Goal: Task Accomplishment & Management: Complete application form

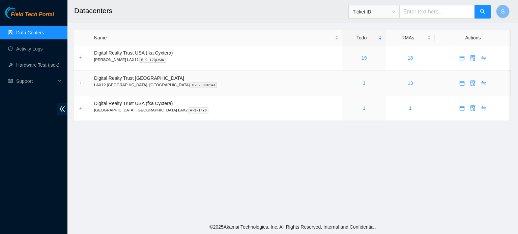
click at [346, 83] on div "3" at bounding box center [364, 83] width 36 height 7
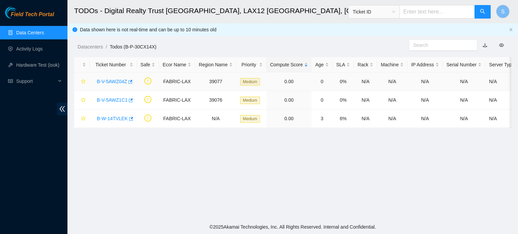
click at [109, 81] on link "B-V-5AWZ04Z" at bounding box center [112, 81] width 30 height 5
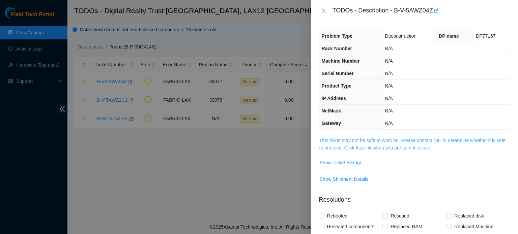
click at [413, 138] on link "This ticket may not be safe to work on. Please contact NIE to determine whether…" at bounding box center [412, 144] width 186 height 13
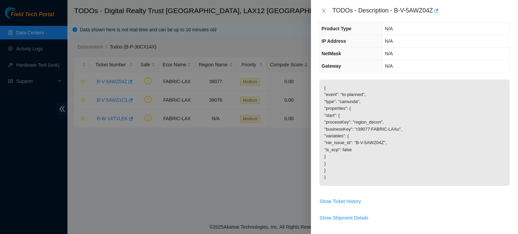
scroll to position [101, 0]
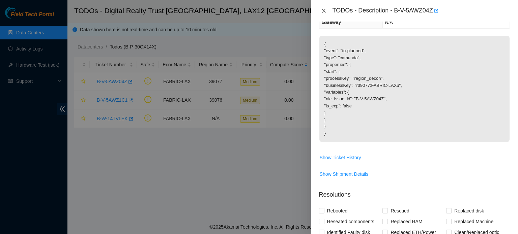
click at [321, 11] on icon "close" at bounding box center [323, 10] width 5 height 5
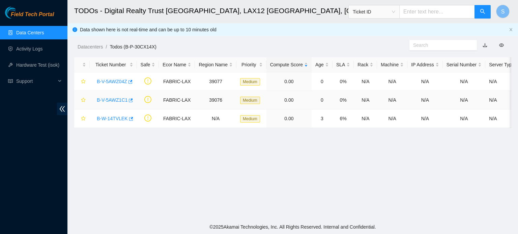
click at [121, 102] on link "B-V-5AWZ1C1" at bounding box center [112, 99] width 31 height 5
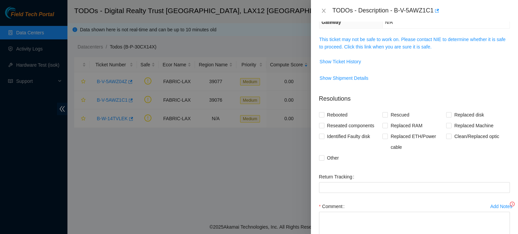
click at [409, 42] on span "This ticket may not be safe to work on. Please contact NIE to determine whether…" at bounding box center [414, 43] width 190 height 15
click at [409, 40] on link "This ticket may not be safe to work on. Please contact NIE to determine whether…" at bounding box center [412, 43] width 186 height 13
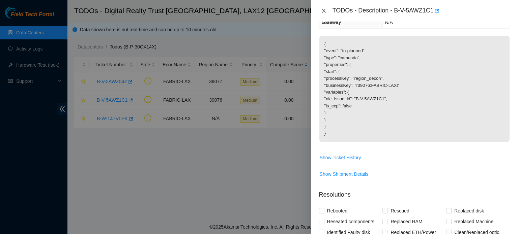
click at [323, 8] on icon "close" at bounding box center [323, 10] width 5 height 5
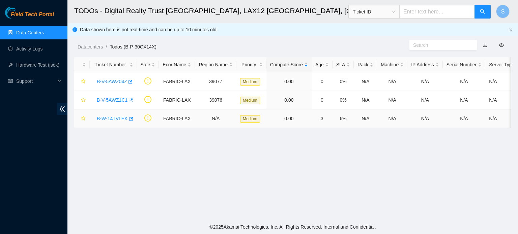
click at [116, 121] on link "B-W-14TVLEK" at bounding box center [112, 118] width 31 height 5
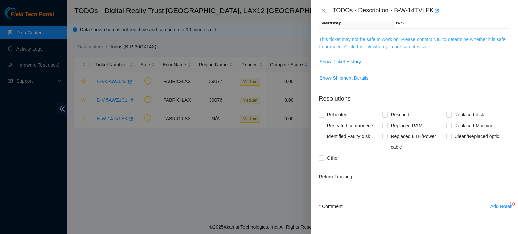
click at [409, 46] on link "This ticket may not be safe to work on. Please contact NIE to determine whether…" at bounding box center [412, 43] width 186 height 13
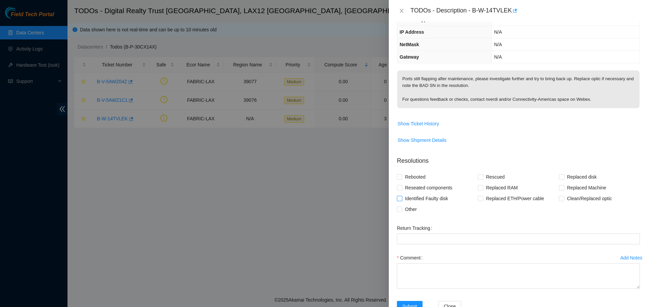
scroll to position [87, 0]
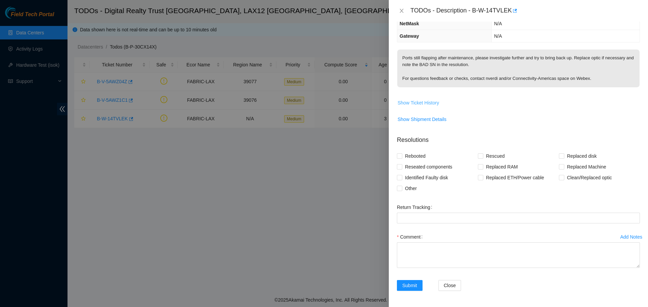
click at [433, 102] on span "Show Ticket History" at bounding box center [417, 102] width 41 height 7
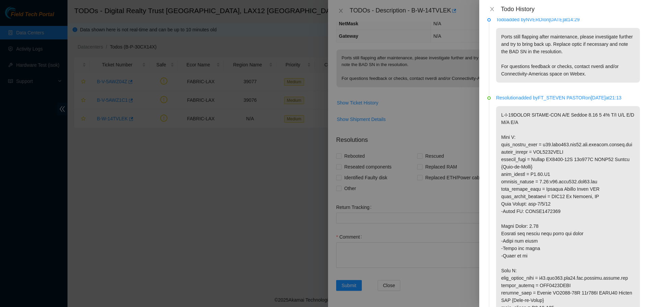
scroll to position [0, 0]
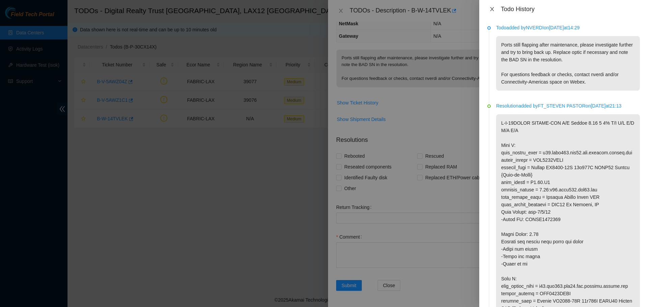
click at [492, 11] on icon "close" at bounding box center [491, 8] width 5 height 5
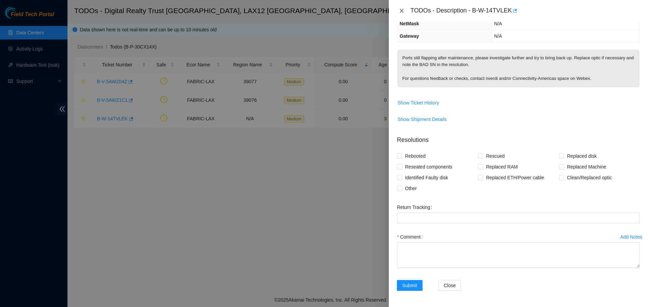
click at [397, 10] on button "Close" at bounding box center [401, 11] width 9 height 6
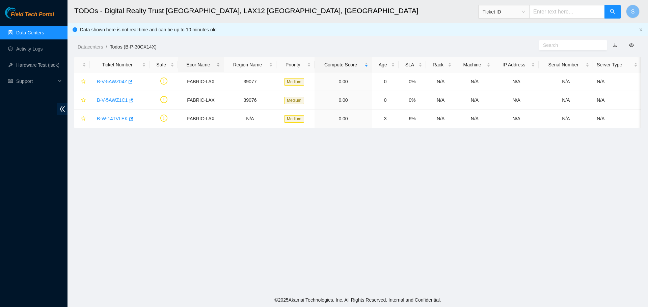
scroll to position [110, 0]
click at [127, 81] on button "button" at bounding box center [129, 82] width 5 height 11
drag, startPoint x: 110, startPoint y: 77, endPoint x: 112, endPoint y: 80, distance: 4.6
click at [110, 77] on div "B-V-5AWZ04Z" at bounding box center [119, 81] width 52 height 11
click at [112, 80] on link "B-V-5AWZ04Z" at bounding box center [112, 81] width 30 height 5
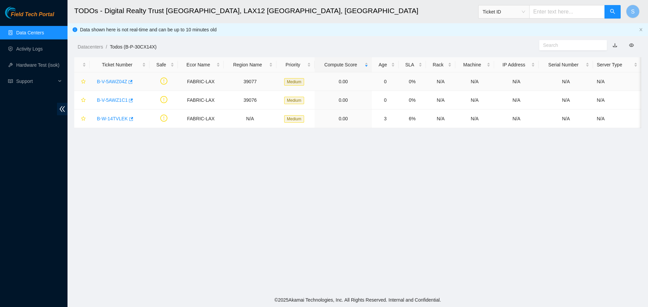
scroll to position [60, 0]
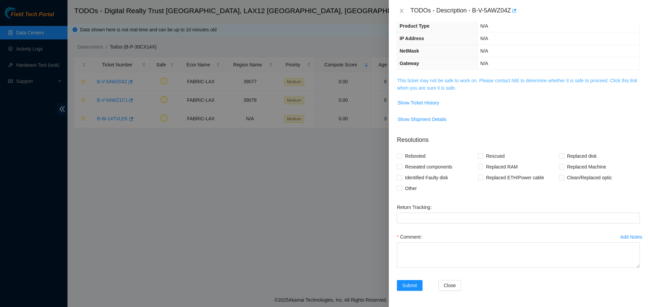
click at [499, 79] on link "This ticket may not be safe to work on. Please contact NIE to determine whether…" at bounding box center [517, 84] width 240 height 13
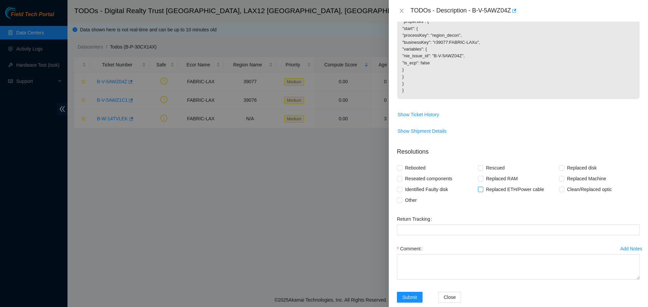
scroll to position [156, 0]
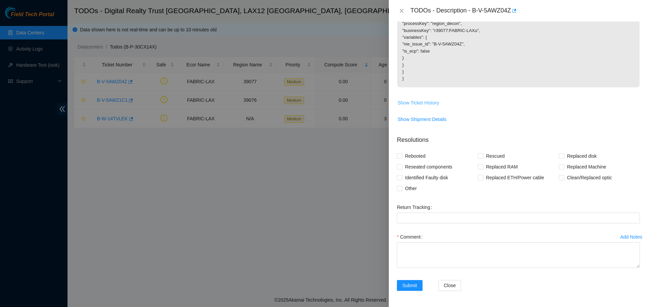
click at [424, 102] on span "Show Ticket History" at bounding box center [417, 102] width 41 height 7
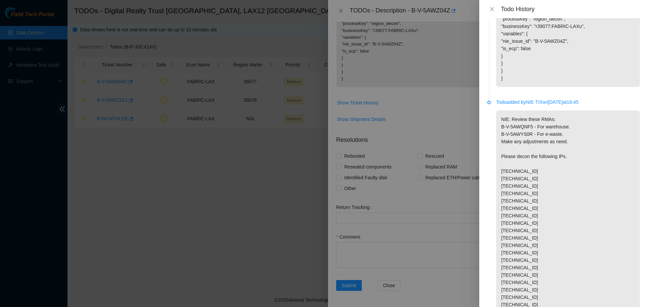
scroll to position [0, 0]
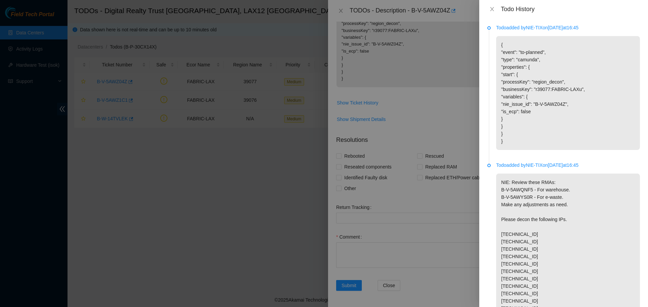
click at [497, 7] on div "Todo History" at bounding box center [563, 8] width 152 height 7
click at [491, 9] on icon "close" at bounding box center [491, 8] width 5 height 5
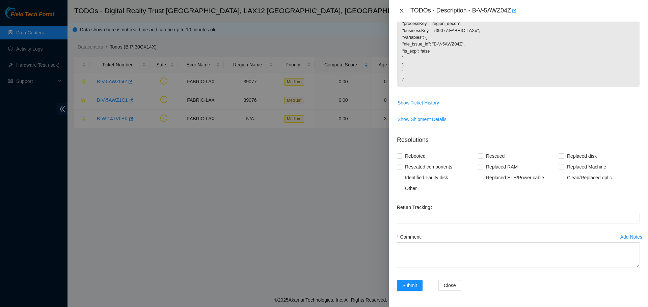
click at [399, 10] on icon "close" at bounding box center [401, 10] width 5 height 5
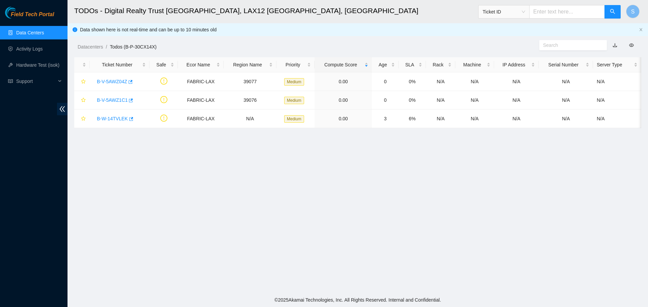
scroll to position [70, 0]
click at [43, 46] on link "Activity Logs" at bounding box center [29, 48] width 27 height 5
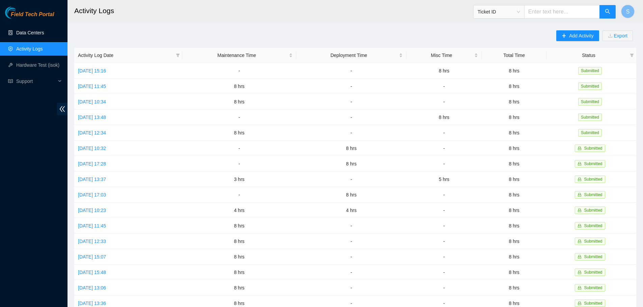
click at [44, 30] on link "Data Centers" at bounding box center [30, 32] width 28 height 5
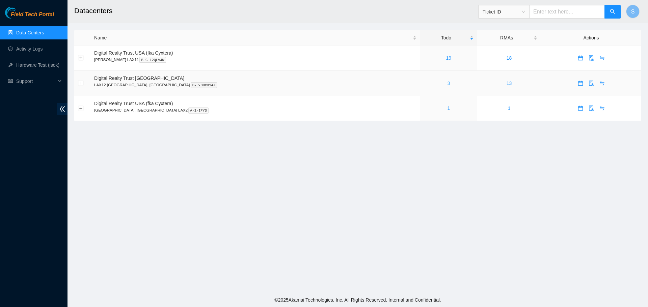
click at [447, 85] on link "3" at bounding box center [448, 83] width 3 height 5
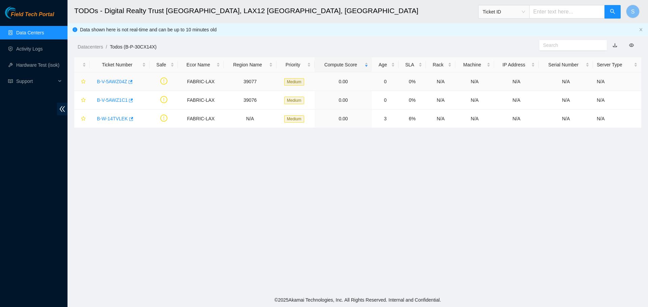
click at [113, 79] on link "B-V-5AWZ04Z" at bounding box center [112, 81] width 30 height 5
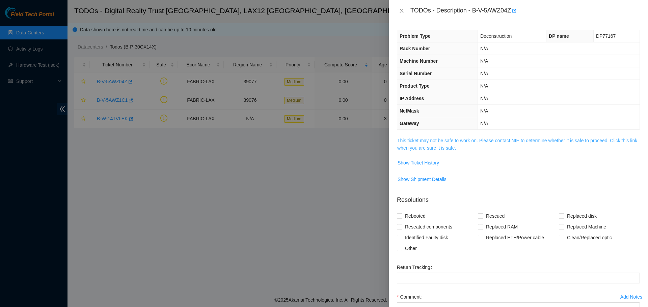
click at [464, 143] on link "This ticket may not be safe to work on. Please contact NIE to determine whether…" at bounding box center [517, 144] width 240 height 13
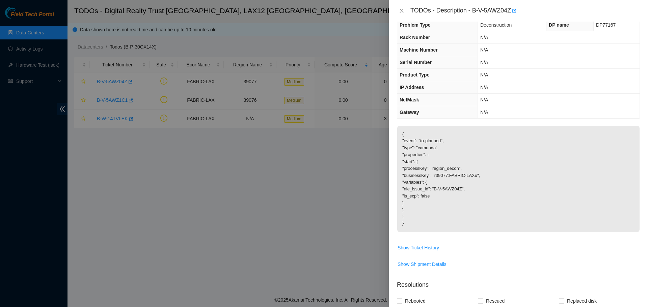
scroll to position [34, 0]
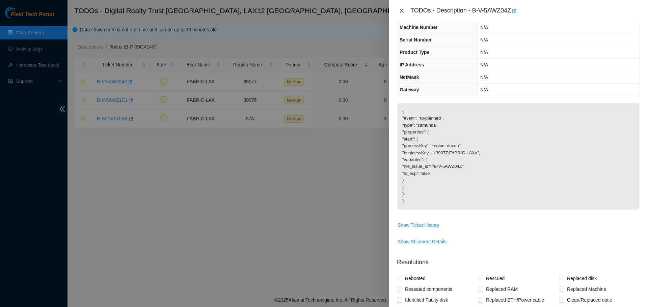
click at [398, 11] on button "Close" at bounding box center [401, 11] width 9 height 6
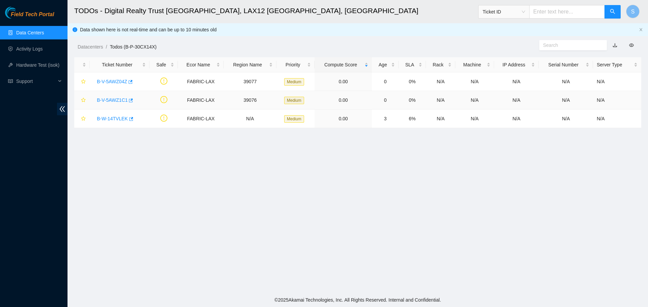
click at [119, 97] on link "B-V-5AWZ1C1" at bounding box center [112, 99] width 31 height 5
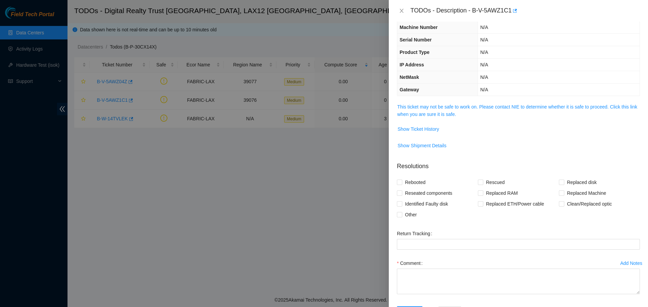
click at [485, 102] on div "Problem Type Deconstruction DP name DP77167 Rack Number N/A Machine Number N/A …" at bounding box center [518, 165] width 259 height 286
click at [485, 107] on link "This ticket may not be safe to work on. Please contact NIE to determine whether…" at bounding box center [517, 110] width 240 height 13
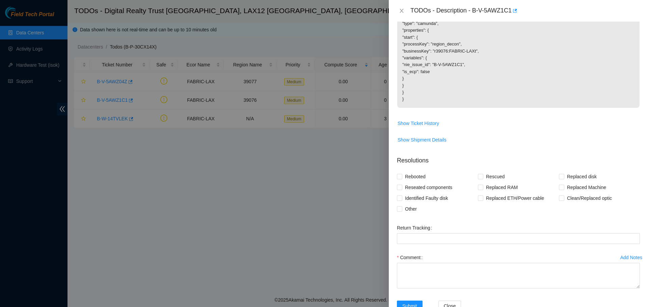
scroll to position [156, 0]
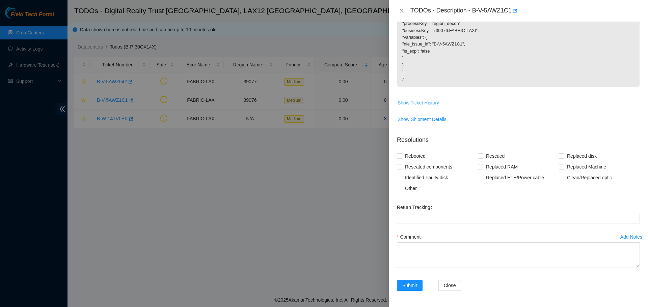
click at [430, 105] on span "Show Ticket History" at bounding box center [417, 102] width 41 height 7
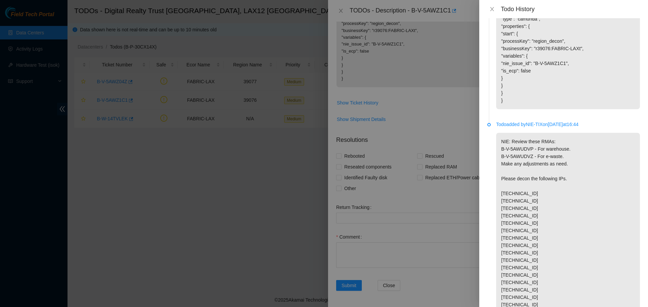
scroll to position [0, 0]
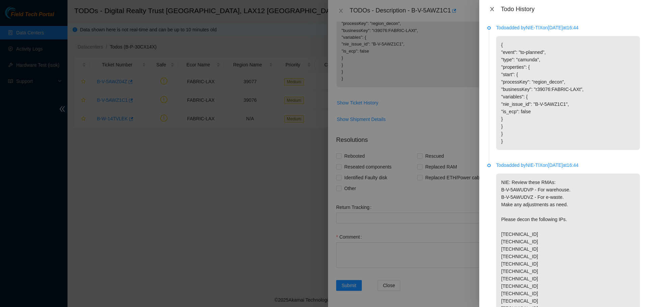
click at [493, 11] on icon "close" at bounding box center [491, 8] width 5 height 5
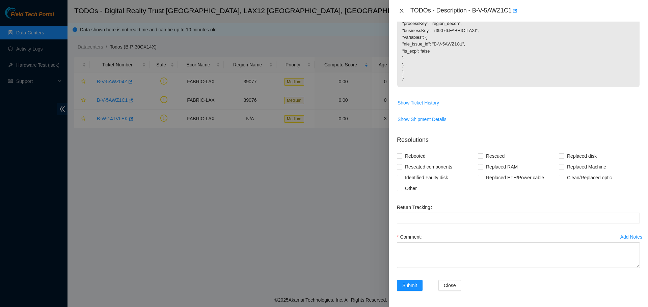
click at [405, 13] on button "Close" at bounding box center [401, 11] width 9 height 6
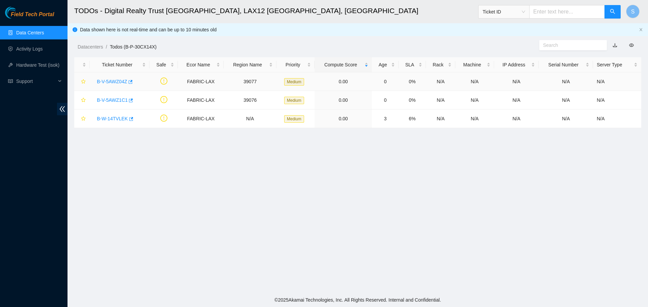
click at [121, 84] on link "B-V-5AWZ04Z" at bounding box center [112, 81] width 30 height 5
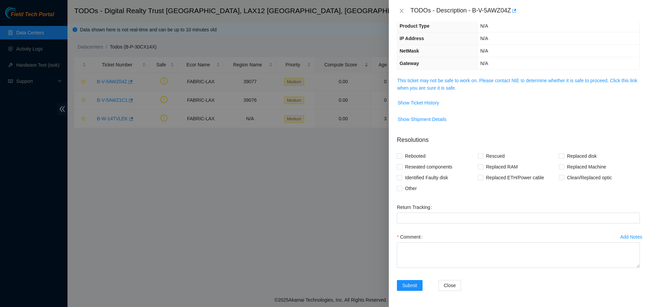
scroll to position [48, 0]
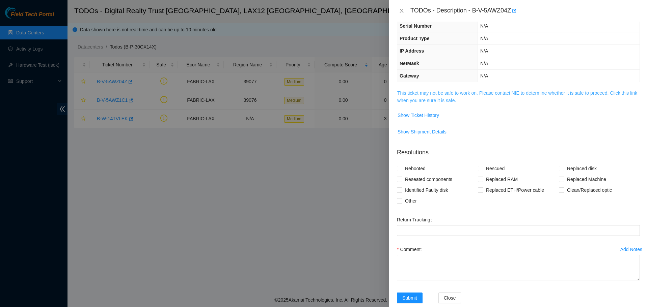
click at [470, 94] on link "This ticket may not be safe to work on. Please contact NIE to determine whether…" at bounding box center [517, 96] width 240 height 13
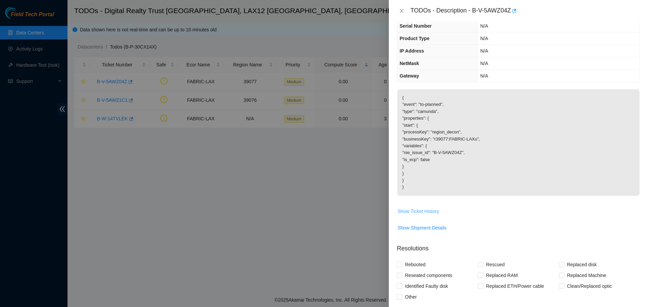
click at [420, 212] on span "Show Ticket History" at bounding box center [417, 211] width 41 height 7
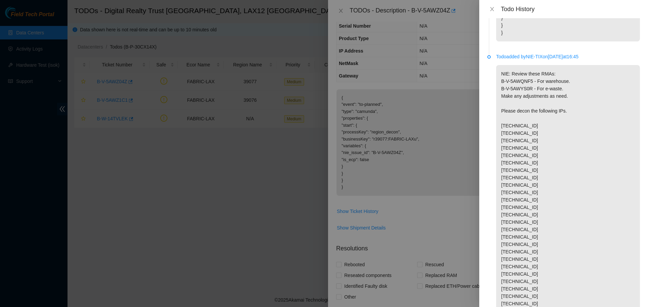
scroll to position [135, 0]
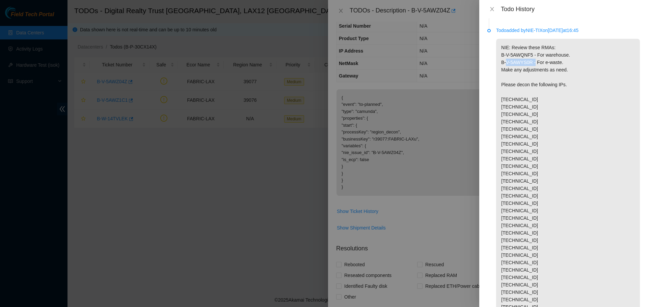
drag, startPoint x: 530, startPoint y: 70, endPoint x: 495, endPoint y: 69, distance: 35.4
click at [495, 69] on li "Todo added by NIE-TIX on [DATE] 16:45 NIE: Review these RMAs: B-V-5AWQNF5 - For…" at bounding box center [563, 220] width 152 height 383
copy p "B-V-5AWYS0R"
click at [489, 8] on icon "close" at bounding box center [491, 8] width 5 height 5
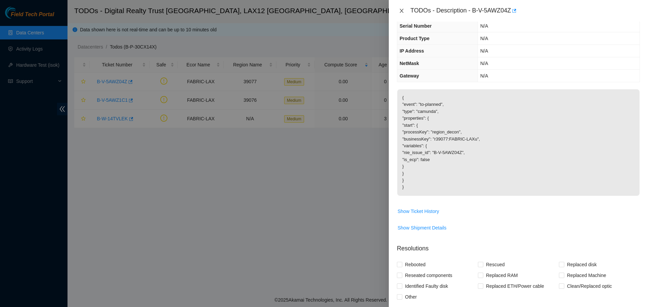
click at [401, 11] on div "TODOs - Description - B-V-5AWZ04Z" at bounding box center [518, 10] width 243 height 11
click at [403, 6] on div "TODOs - Description - B-V-5AWZ04Z" at bounding box center [518, 10] width 243 height 11
click at [403, 10] on icon "close" at bounding box center [401, 10] width 5 height 5
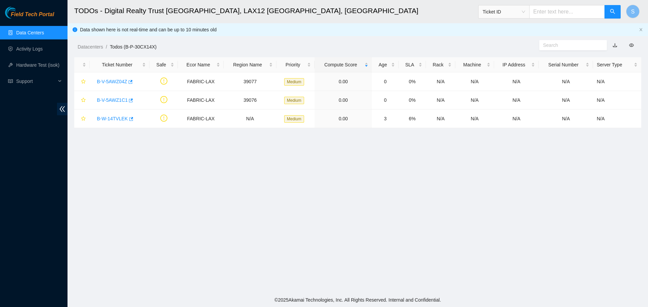
scroll to position [70, 0]
click at [518, 12] on input "text" at bounding box center [567, 11] width 76 height 13
paste input "B-V-5AWYS0R"
type input "B-V-5AWYS0R"
click at [518, 12] on button "button" at bounding box center [612, 11] width 16 height 13
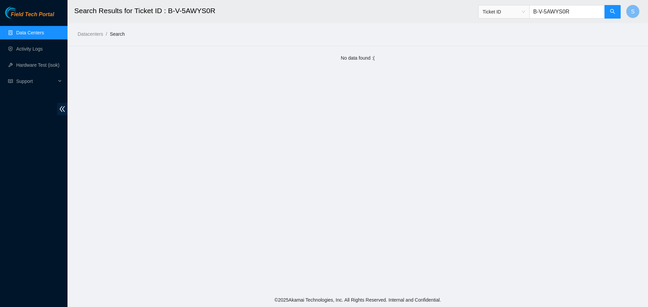
click at [506, 17] on span "Ticket ID" at bounding box center [503, 12] width 43 height 10
click at [518, 24] on div "Datacenters / Search /" at bounding box center [357, 19] width 580 height 38
click at [44, 35] on link "Data Centers" at bounding box center [30, 32] width 28 height 5
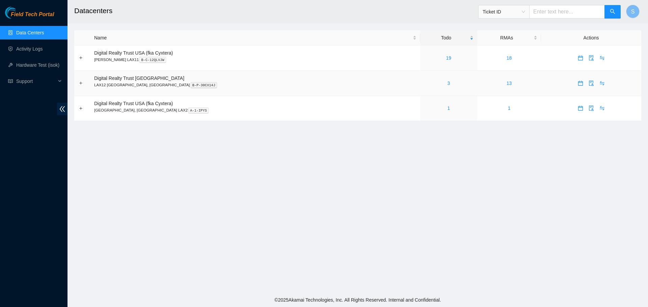
click at [424, 83] on div "3" at bounding box center [449, 83] width 50 height 7
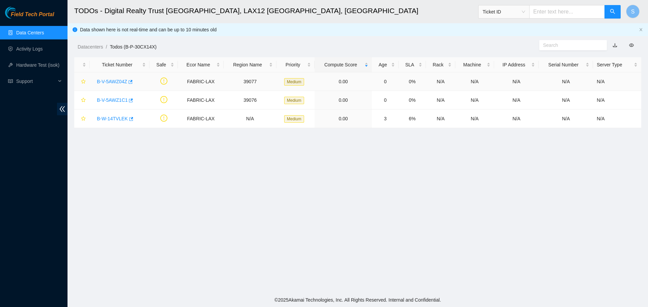
click at [397, 83] on td "0" at bounding box center [385, 82] width 27 height 19
click at [117, 83] on link "B-V-5AWZ04Z" at bounding box center [112, 81] width 30 height 5
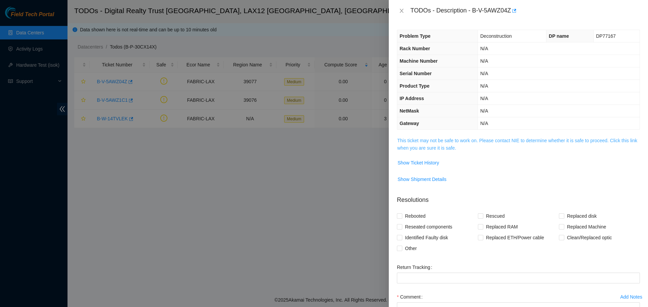
click at [452, 149] on link "This ticket may not be safe to work on. Please contact NIE to determine whether…" at bounding box center [517, 144] width 240 height 13
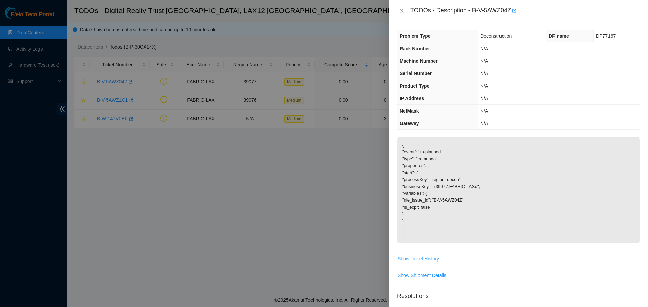
click at [425, 234] on span "Show Ticket History" at bounding box center [417, 258] width 41 height 7
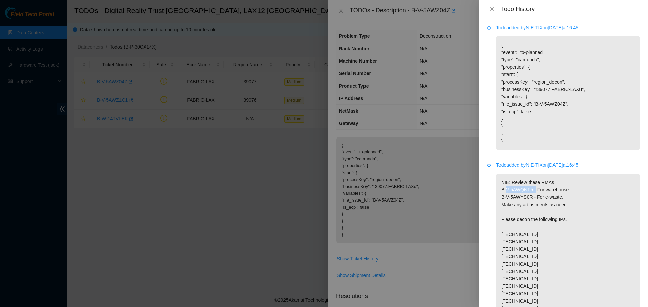
drag, startPoint x: 532, startPoint y: 197, endPoint x: 501, endPoint y: 198, distance: 30.7
copy p "B-V-5AWQNF5"
click at [489, 11] on icon "close" at bounding box center [491, 8] width 5 height 5
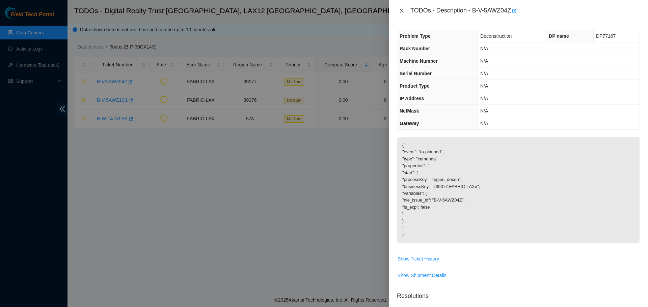
drag, startPoint x: 404, startPoint y: 10, endPoint x: 425, endPoint y: 20, distance: 23.7
click at [404, 10] on icon "close" at bounding box center [401, 10] width 5 height 5
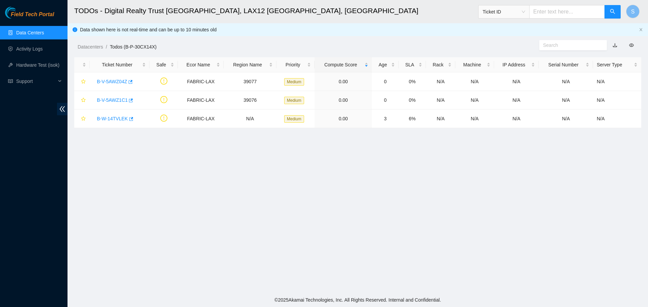
click at [518, 12] on input "text" at bounding box center [567, 11] width 76 height 13
paste input "B-V-5AWQNF5"
type input "B-V-5AWQNF5"
click at [518, 11] on button "button" at bounding box center [612, 11] width 16 height 13
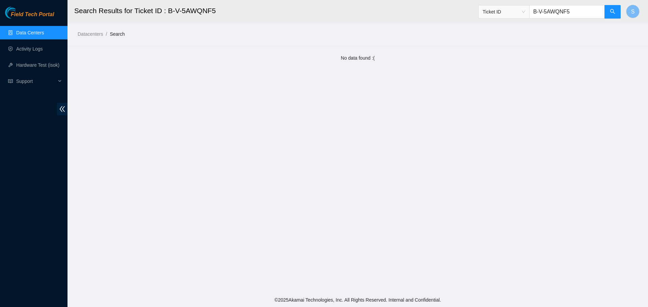
click at [43, 25] on ul "Data Centers Activity Logs Hardware Test (isok) Support" at bounding box center [33, 57] width 67 height 65
click at [43, 30] on link "Data Centers" at bounding box center [30, 32] width 28 height 5
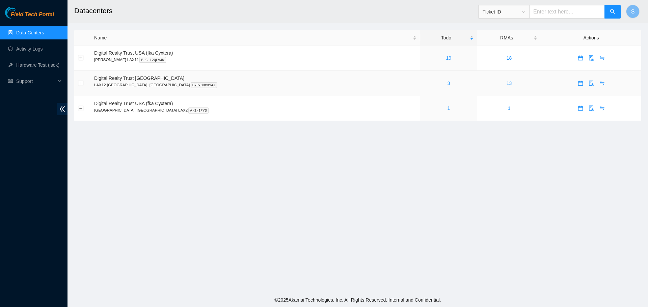
click at [424, 84] on div "3" at bounding box center [449, 83] width 50 height 7
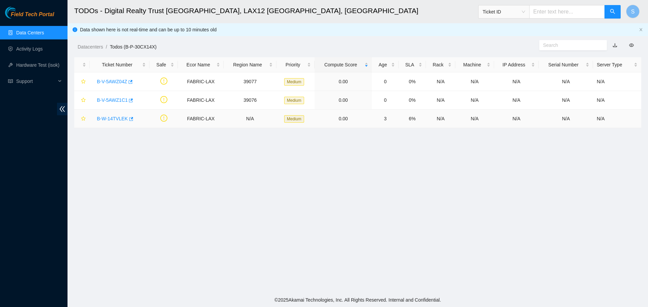
drag, startPoint x: 127, startPoint y: 112, endPoint x: 120, endPoint y: 116, distance: 8.0
click at [127, 112] on td "B-W-14TVLEK" at bounding box center [120, 119] width 60 height 19
click at [119, 117] on link "B-W-14TVLEK" at bounding box center [112, 118] width 31 height 5
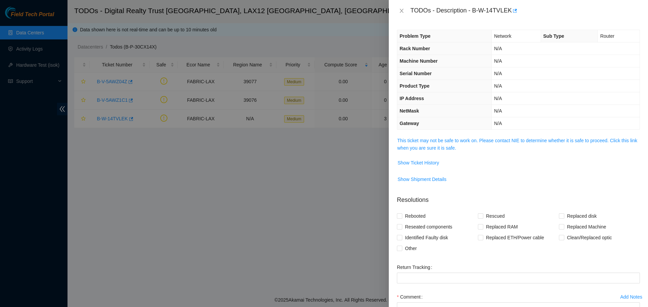
click at [464, 147] on span "This ticket may not be safe to work on. Please contact NIE to determine whether…" at bounding box center [518, 144] width 242 height 15
click at [464, 144] on span "This ticket may not be safe to work on. Please contact NIE to determine whether…" at bounding box center [518, 144] width 242 height 15
click at [465, 140] on link "This ticket may not be safe to work on. Please contact NIE to determine whether…" at bounding box center [517, 144] width 240 height 13
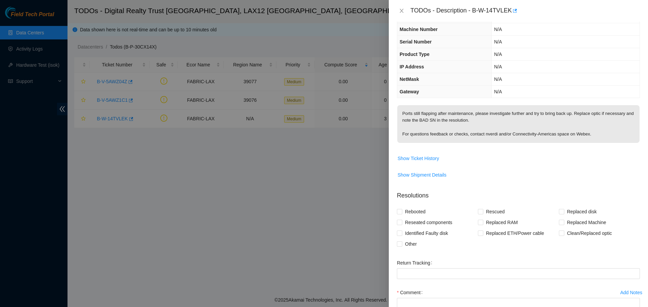
scroll to position [34, 0]
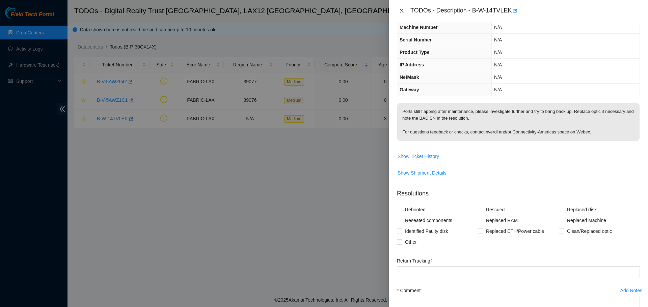
click at [402, 11] on icon "close" at bounding box center [401, 10] width 5 height 5
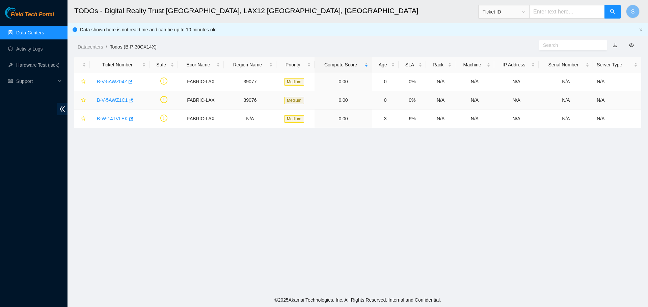
click at [115, 100] on link "B-V-5AWZ1C1" at bounding box center [112, 99] width 31 height 5
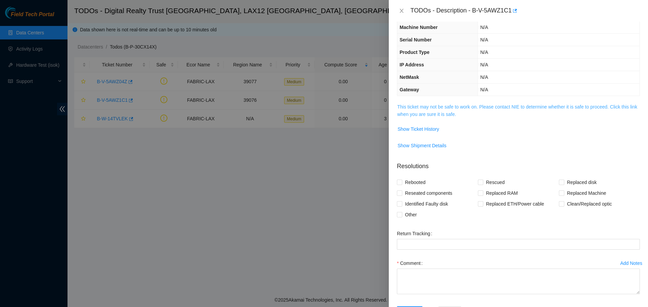
click at [466, 104] on link "This ticket may not be safe to work on. Please contact NIE to determine whether…" at bounding box center [517, 110] width 240 height 13
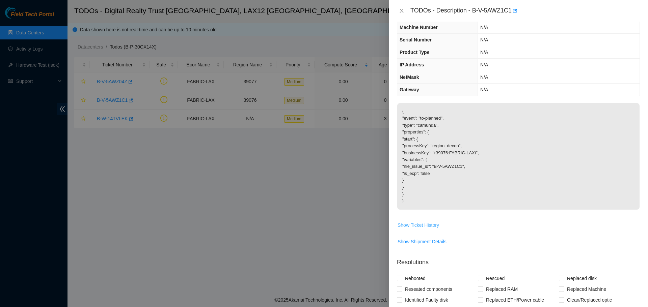
click at [426, 224] on span "Show Ticket History" at bounding box center [417, 225] width 41 height 7
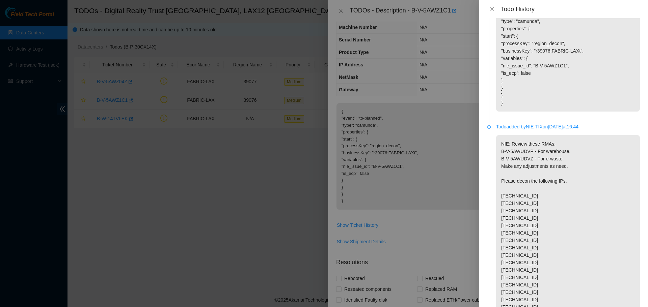
scroll to position [0, 0]
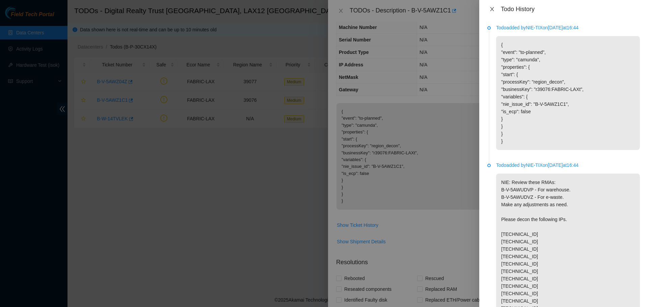
click at [492, 11] on icon "close" at bounding box center [491, 8] width 5 height 5
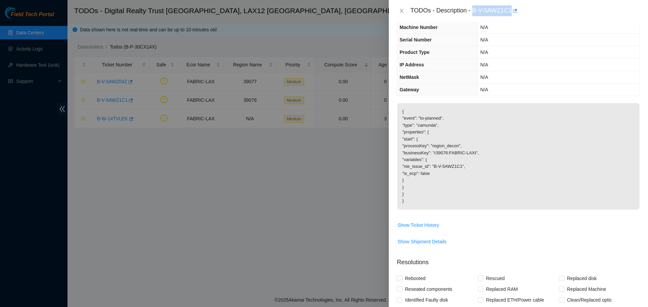
drag, startPoint x: 472, startPoint y: 13, endPoint x: 511, endPoint y: 14, distance: 38.5
click at [511, 14] on div "TODOs - Description - B-V-5AWZ1C1" at bounding box center [524, 10] width 229 height 11
copy div "B-V-5AWZ1C1"
click at [400, 9] on button "Close" at bounding box center [401, 11] width 9 height 6
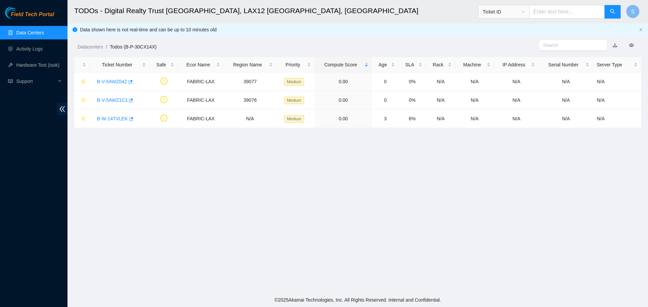
scroll to position [49, 0]
click at [118, 82] on link "B-V-5AWZ04Z" at bounding box center [112, 81] width 30 height 5
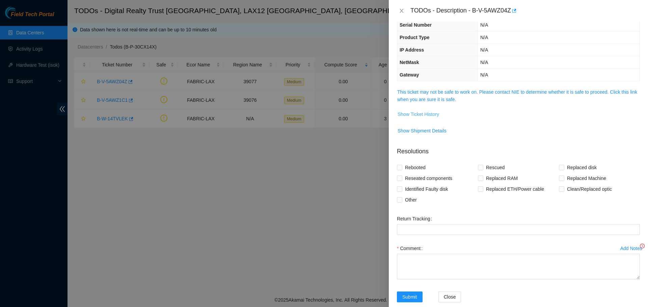
scroll to position [34, 0]
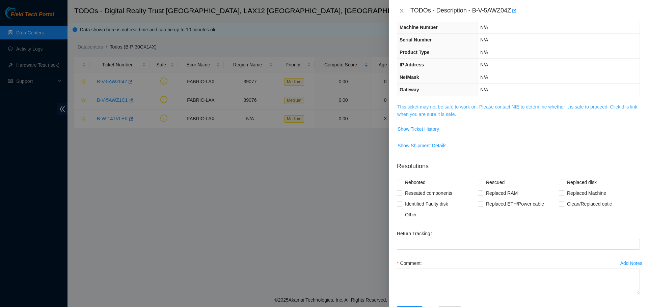
click at [491, 107] on link "This ticket may not be safe to work on. Please contact NIE to determine whether…" at bounding box center [517, 110] width 240 height 13
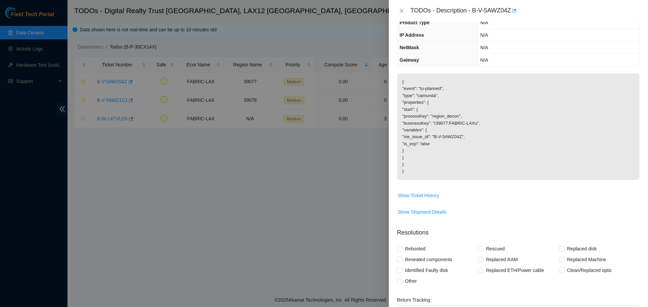
scroll to position [67, 0]
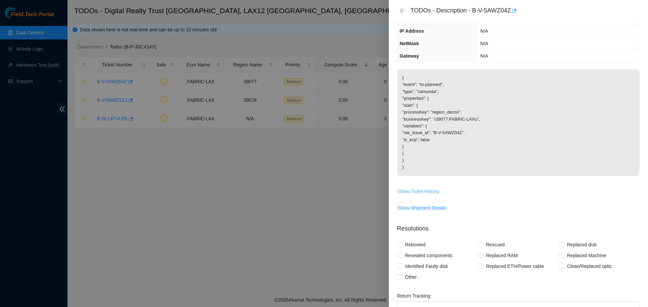
click at [432, 192] on span "Show Ticket History" at bounding box center [417, 191] width 41 height 7
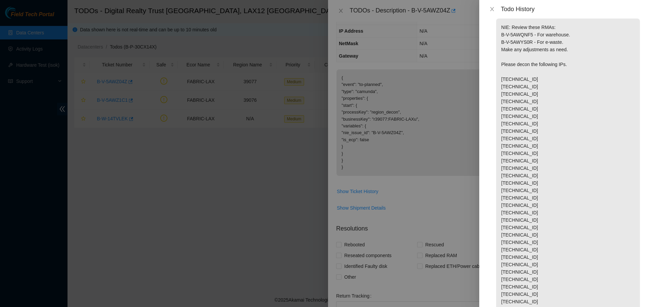
scroll to position [0, 0]
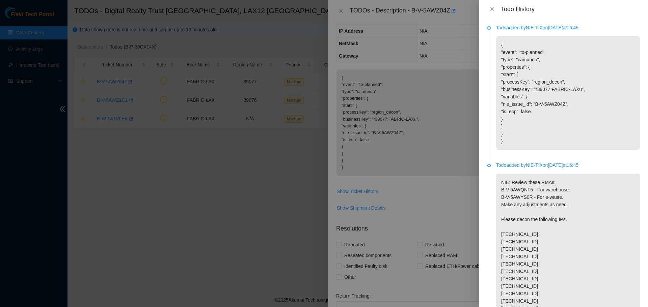
click at [494, 13] on div "Todo History" at bounding box center [563, 9] width 169 height 18
click at [493, 11] on icon "close" at bounding box center [491, 8] width 5 height 5
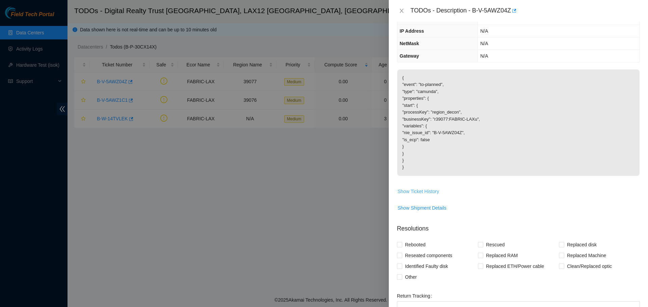
click at [431, 191] on span "Show Ticket History" at bounding box center [417, 191] width 41 height 7
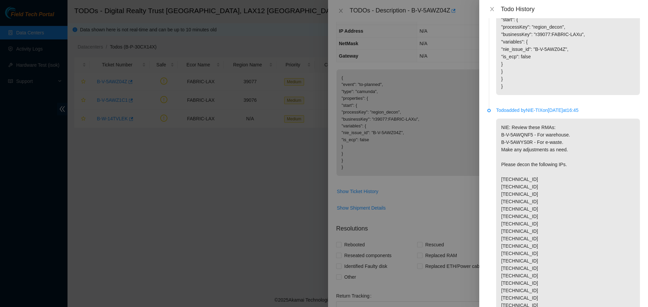
scroll to position [101, 0]
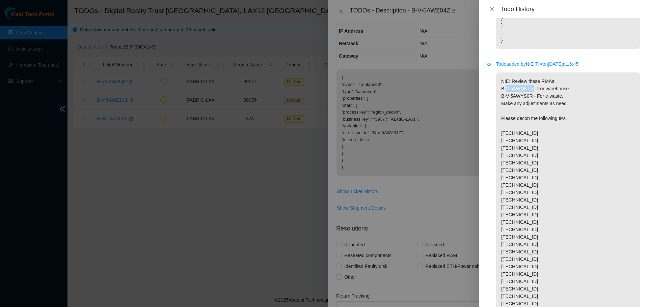
drag, startPoint x: 500, startPoint y: 96, endPoint x: 530, endPoint y: 98, distance: 30.8
click at [518, 98] on p "NIE: Review these RMAs: B-V-5AWQNF5 - For warehouse. B-V-5AWYS0R - For e-waste.…" at bounding box center [568, 252] width 144 height 359
click at [518, 112] on div "Todo added by NIE-TIX on [DATE] 16:45 { "event": "to-planned", "type": "camunda…" at bounding box center [563, 162] width 169 height 289
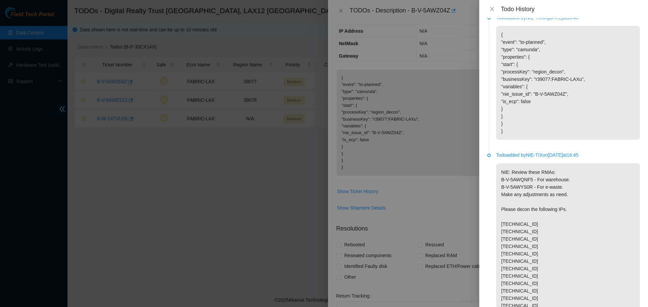
scroll to position [0, 0]
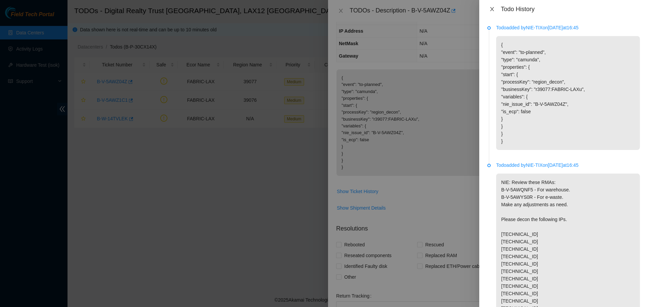
click at [486, 7] on div "Todo History" at bounding box center [563, 9] width 169 height 18
click at [496, 9] on button "Close" at bounding box center [491, 9] width 9 height 6
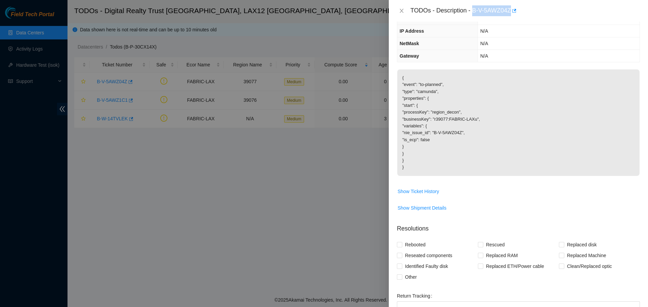
drag, startPoint x: 474, startPoint y: 11, endPoint x: 511, endPoint y: 15, distance: 36.9
click at [511, 15] on div "TODOs - Description - B-V-5AWZ04Z" at bounding box center [524, 10] width 229 height 11
copy div "B-V-5AWZ04Z"
click at [361, 183] on div at bounding box center [324, 153] width 648 height 307
click at [402, 10] on icon "close" at bounding box center [401, 11] width 4 height 4
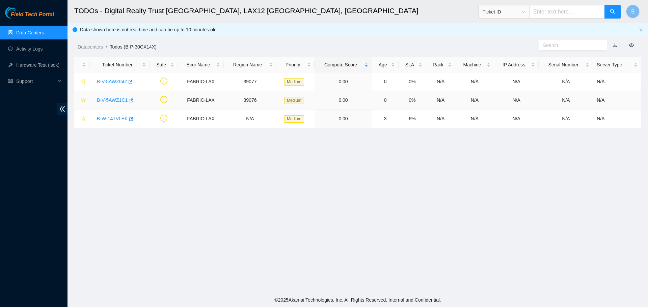
click at [114, 101] on link "B-V-5AWZ1C1" at bounding box center [112, 99] width 31 height 5
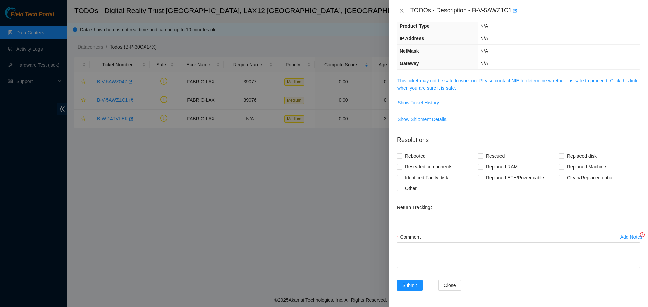
scroll to position [60, 0]
drag, startPoint x: 473, startPoint y: 12, endPoint x: 517, endPoint y: 17, distance: 44.8
click at [517, 17] on div "TODOs - Description - B-V-5AWZ1C1" at bounding box center [518, 11] width 259 height 22
copy div "B-V-5AWZ1C1"
click at [316, 234] on div at bounding box center [324, 153] width 648 height 307
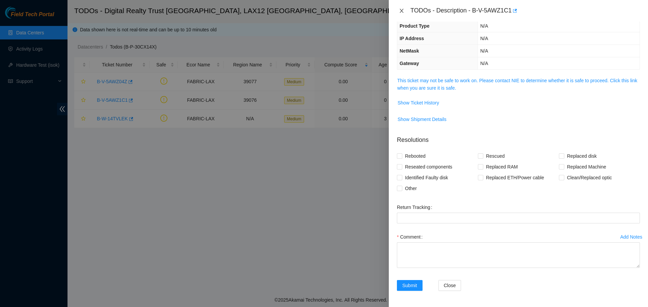
click at [399, 12] on icon "close" at bounding box center [401, 10] width 5 height 5
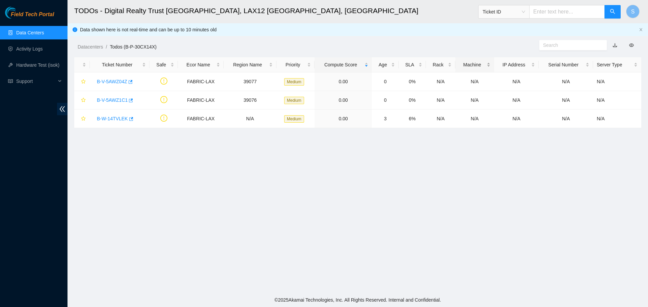
scroll to position [90, 0]
click at [106, 111] on td "B-W-14TVLEK" at bounding box center [120, 119] width 60 height 19
click at [107, 119] on link "B-W-14TVLEK" at bounding box center [112, 118] width 31 height 5
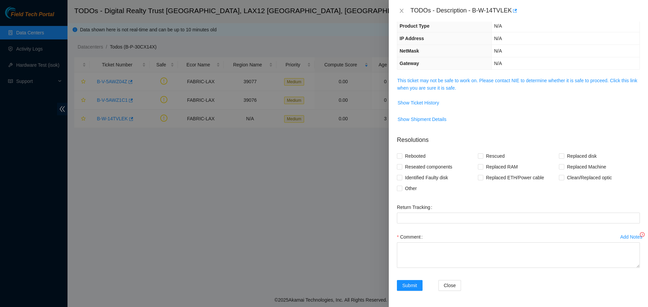
scroll to position [60, 0]
click at [465, 81] on link "This ticket may not be safe to work on. Please contact NIE to determine whether…" at bounding box center [517, 84] width 240 height 13
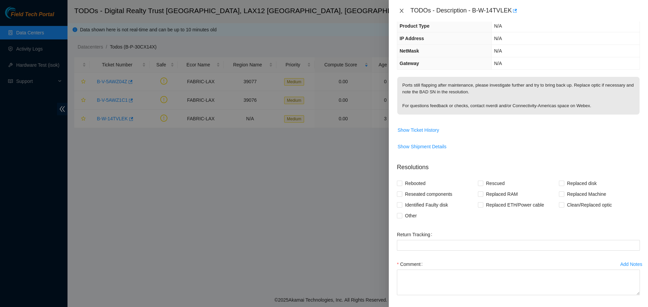
click at [400, 13] on icon "close" at bounding box center [401, 10] width 5 height 5
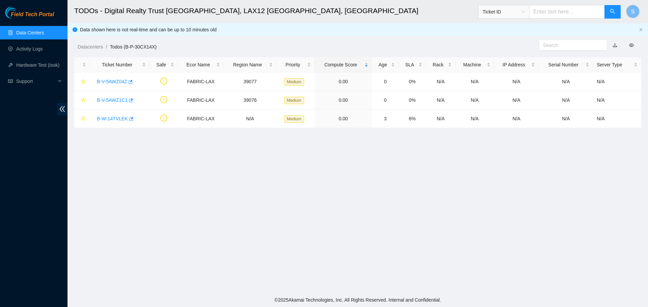
scroll to position [82, 0]
click at [119, 80] on link "B-V-5AWZ04Z" at bounding box center [112, 81] width 30 height 5
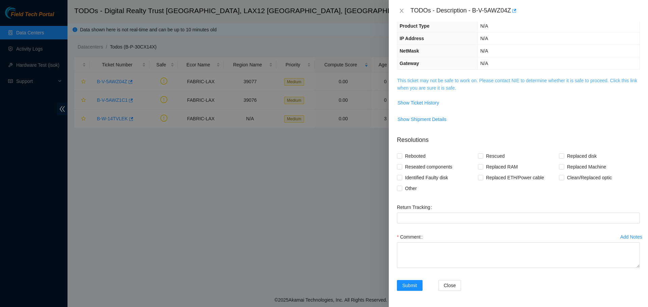
click at [468, 81] on link "This ticket may not be safe to work on. Please contact NIE to determine whether…" at bounding box center [517, 84] width 240 height 13
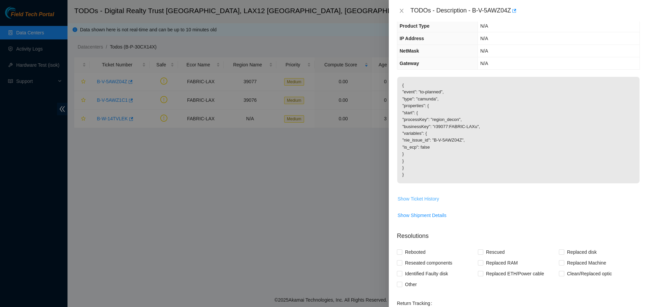
click at [436, 198] on span "Show Ticket History" at bounding box center [417, 198] width 41 height 7
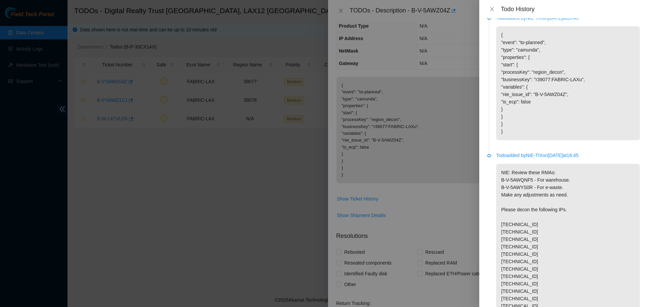
scroll to position [0, 0]
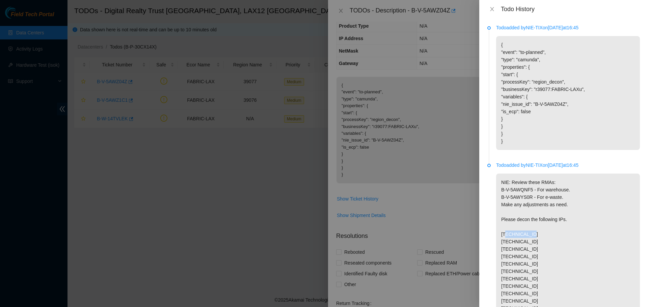
drag, startPoint x: 535, startPoint y: 239, endPoint x: 487, endPoint y: 240, distance: 48.6
click at [487, 234] on div "Todo added by NIE-TIX on [DATE] 16:45 { "event": "to-planned", "type": "camunda…" at bounding box center [563, 162] width 169 height 289
copy p "[TECHNICAL_ID]"
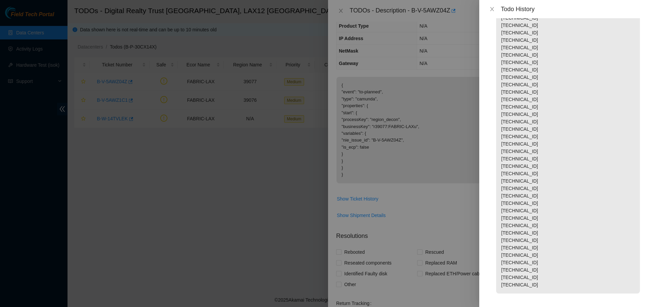
scroll to position [255, 0]
drag, startPoint x: 538, startPoint y: 223, endPoint x: 495, endPoint y: 221, distance: 43.5
click at [495, 221] on li "Todo added by NIE-TIX on [DATE] 16:45 NIE: Review these RMAs: B-V-5AWQNF5 - For…" at bounding box center [563, 108] width 152 height 383
copy p "[TECHNICAL_ID]"
click at [493, 9] on icon "close" at bounding box center [491, 8] width 5 height 5
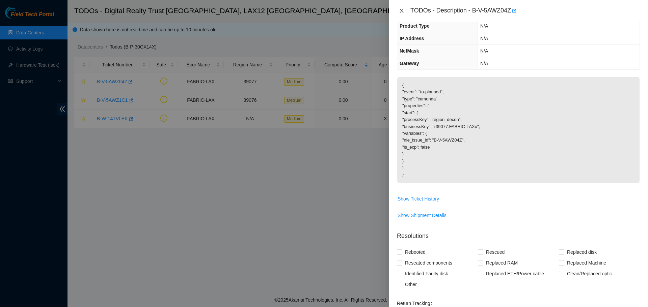
click at [400, 9] on icon "close" at bounding box center [401, 11] width 4 height 4
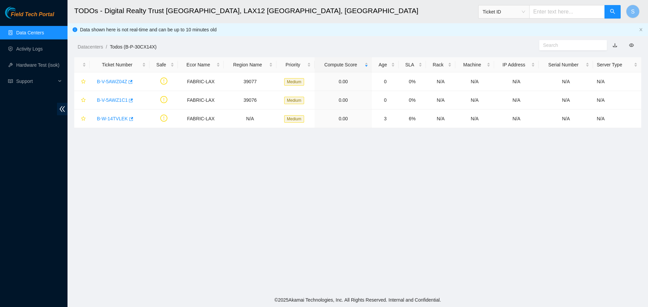
scroll to position [82, 0]
click at [506, 15] on span "Ticket ID" at bounding box center [503, 12] width 43 height 10
click at [501, 59] on div "IP Address" at bounding box center [510, 57] width 43 height 7
click at [518, 9] on input "text" at bounding box center [567, 11] width 76 height 13
paste input "[TECHNICAL_ID]"
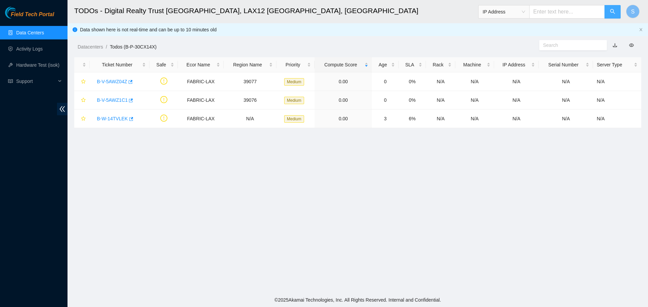
type input "[TECHNICAL_ID]"
click at [518, 10] on button "button" at bounding box center [612, 11] width 16 height 13
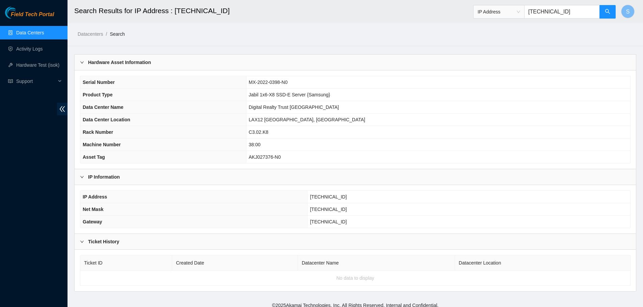
click at [28, 33] on link "Data Centers" at bounding box center [30, 32] width 28 height 5
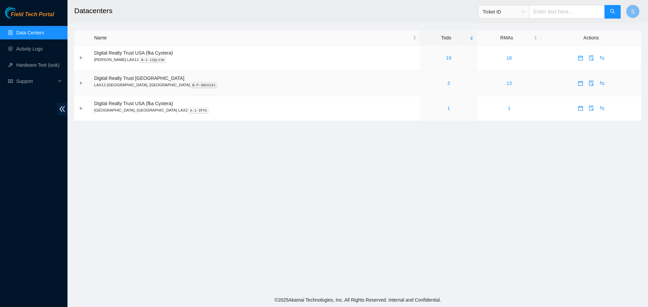
click at [424, 83] on div "3" at bounding box center [449, 83] width 50 height 7
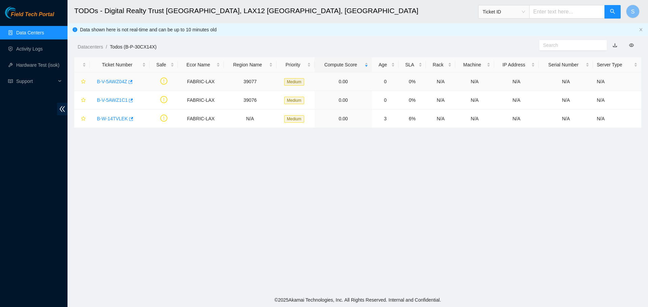
click at [400, 84] on td "0%" at bounding box center [411, 82] width 27 height 19
click at [108, 80] on link "B-V-5AWZ04Z" at bounding box center [112, 81] width 30 height 5
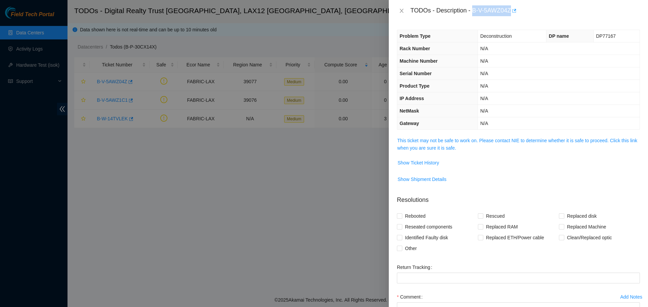
drag, startPoint x: 474, startPoint y: 11, endPoint x: 513, endPoint y: 13, distance: 39.5
click at [513, 13] on div "TODOs - Description - B-V-5AWZ04Z" at bounding box center [524, 10] width 229 height 11
copy div "B-V-5AWZ04Z"
click at [401, 11] on icon "close" at bounding box center [401, 11] width 4 height 4
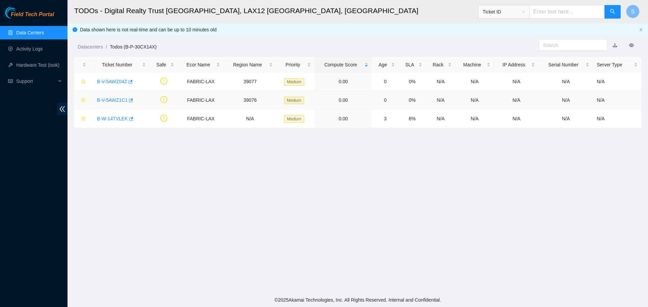
click at [109, 101] on link "B-V-5AWZ1C1" at bounding box center [112, 99] width 31 height 5
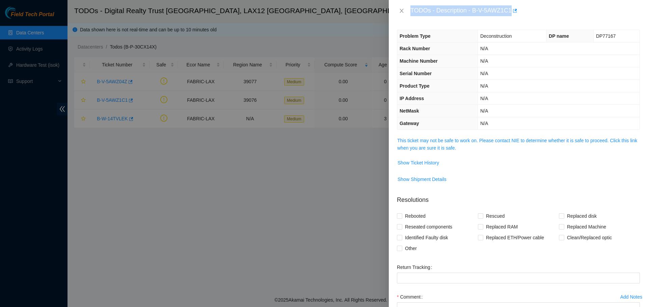
click at [476, 25] on div "Problem Type Deconstruction DP name DP77167 Rack Number N/A Machine Number N/A …" at bounding box center [518, 165] width 259 height 286
drag, startPoint x: 472, startPoint y: 11, endPoint x: 511, endPoint y: 12, distance: 39.5
click at [511, 12] on div "TODOs - Description - B-V-5AWZ1C1" at bounding box center [524, 10] width 229 height 11
copy div "B-V-5AWZ1C1"
click at [424, 149] on link "This ticket may not be safe to work on. Please contact NIE to determine whether…" at bounding box center [517, 144] width 240 height 13
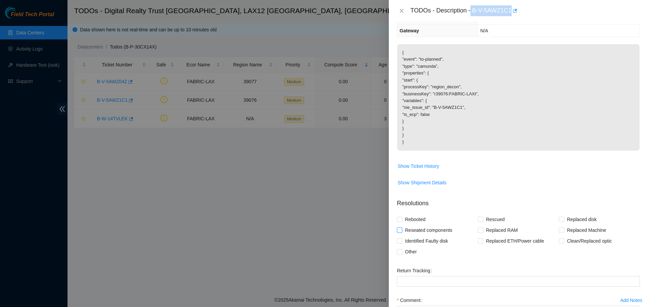
scroll to position [135, 0]
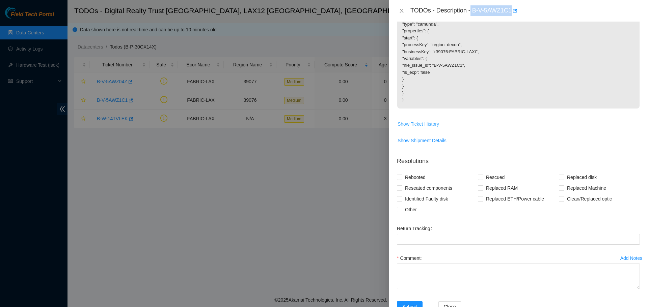
click at [430, 123] on span "Show Ticket History" at bounding box center [417, 123] width 41 height 7
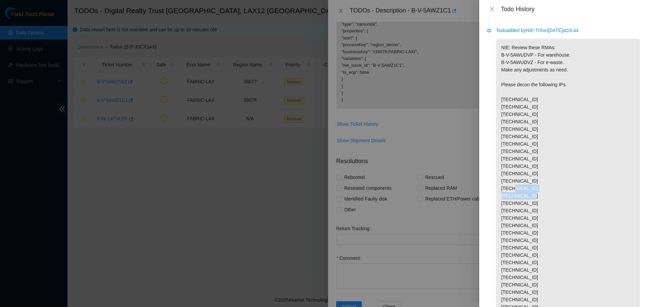
drag, startPoint x: 537, startPoint y: 222, endPoint x: 499, endPoint y: 219, distance: 38.3
click at [499, 219] on p "NIE: Review these RMAs: B-V-5AWUDVP - For warehouse. B-V-5AWUDVZ - For e-waste.…" at bounding box center [568, 218] width 144 height 359
click at [518, 227] on p "NIE: Review these RMAs: B-V-5AWUDVP - For warehouse. B-V-5AWUDVZ - For e-waste.…" at bounding box center [568, 218] width 144 height 359
drag, startPoint x: 533, startPoint y: 225, endPoint x: 491, endPoint y: 224, distance: 41.5
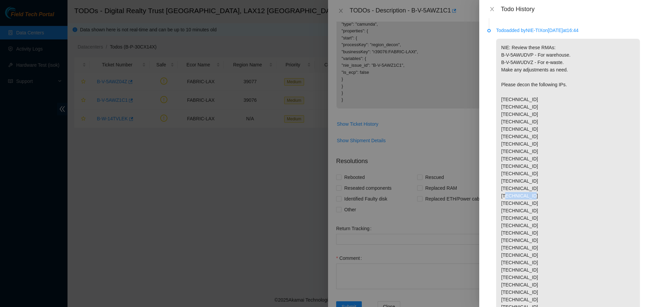
click at [491, 224] on li "Todo added by NIE-TIX on [DATE] 16:44 NIE: Review these RMAs: B-V-5AWUDVP - For…" at bounding box center [563, 220] width 152 height 383
copy p "[TECHNICAL_ID]"
click at [493, 10] on icon "close" at bounding box center [491, 8] width 5 height 5
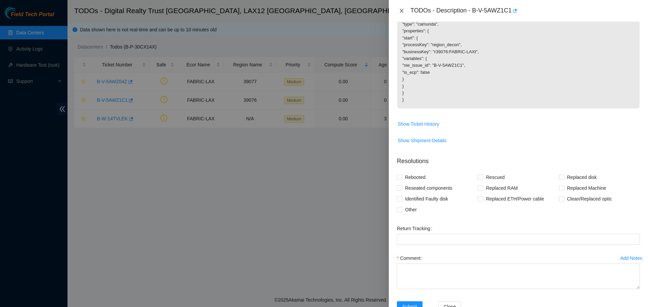
drag, startPoint x: 404, startPoint y: 9, endPoint x: 421, endPoint y: 16, distance: 17.5
click at [405, 10] on button "Close" at bounding box center [401, 11] width 9 height 6
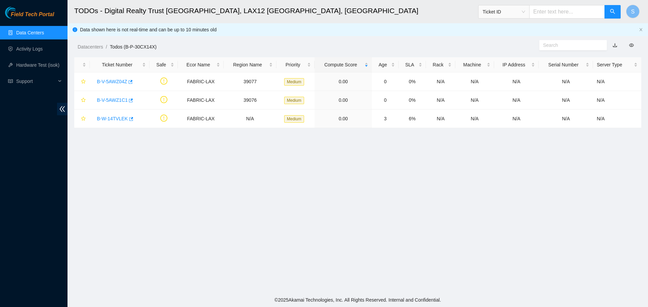
scroll to position [70, 0]
click at [518, 12] on input "text" at bounding box center [567, 11] width 76 height 13
paste input "[TECHNICAL_ID]"
type input "[TECHNICAL_ID]"
click at [518, 13] on button "button" at bounding box center [612, 11] width 16 height 13
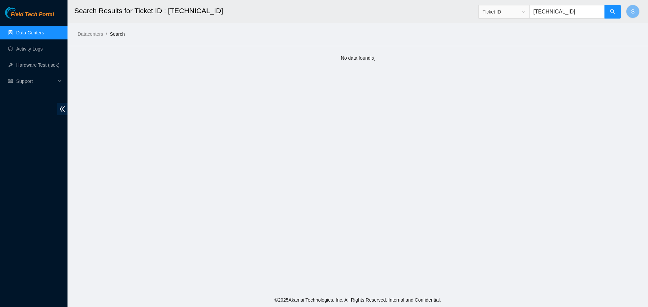
click at [37, 30] on link "Data Centers" at bounding box center [30, 32] width 28 height 5
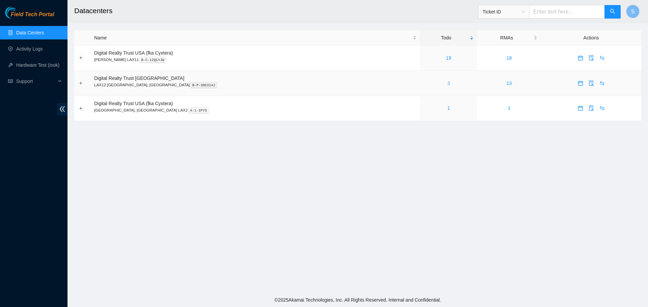
click at [447, 86] on link "3" at bounding box center [448, 83] width 3 height 5
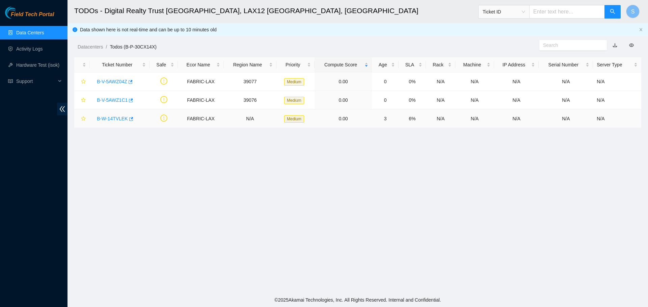
click at [111, 118] on link "B-W-14TVLEK" at bounding box center [112, 118] width 31 height 5
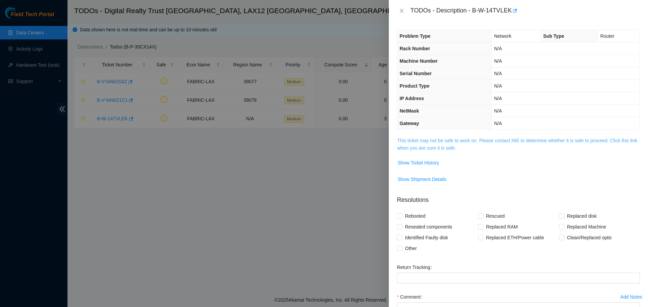
click at [473, 140] on link "This ticket may not be safe to work on. Please contact NIE to determine whether…" at bounding box center [517, 144] width 240 height 13
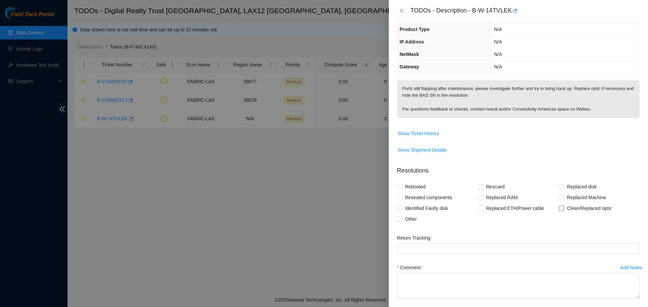
scroll to position [54, 0]
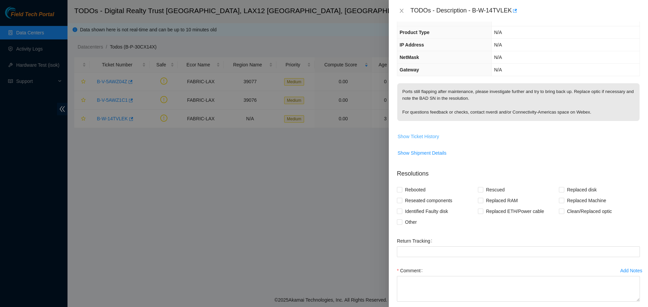
click at [427, 133] on span "Show Ticket History" at bounding box center [417, 136] width 41 height 7
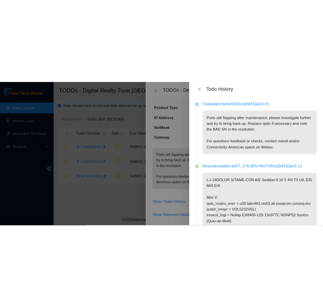
scroll to position [68, 0]
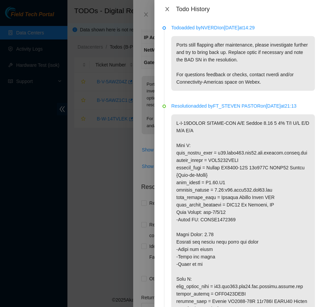
click at [163, 8] on button "Close" at bounding box center [167, 9] width 9 height 6
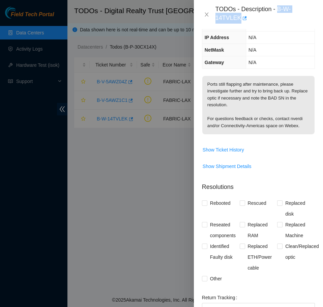
drag, startPoint x: 279, startPoint y: 8, endPoint x: 293, endPoint y: 15, distance: 15.4
click at [293, 15] on div "TODOs - Description - B-W-14TVLEK" at bounding box center [266, 14] width 100 height 18
click at [204, 13] on icon "close" at bounding box center [206, 14] width 5 height 5
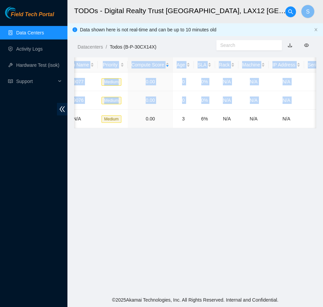
scroll to position [0, 205]
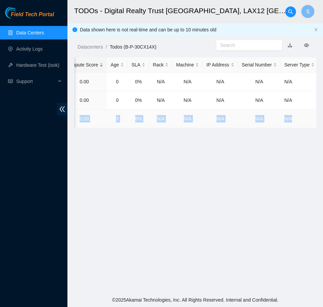
drag, startPoint x: 160, startPoint y: 118, endPoint x: 314, endPoint y: 122, distance: 154.2
click at [314, 122] on tr "B-W-14TVLEK FABRIC-LAX N/A Medium 0.00 3 6% N/A N/A N/A N/A N/A" at bounding box center [93, 119] width 449 height 19
drag, startPoint x: 216, startPoint y: 133, endPoint x: 208, endPoint y: 132, distance: 8.2
click at [208, 132] on main "TODOs - Digital Realty Trust [GEOGRAPHIC_DATA], LAX12 [GEOGRAPHIC_DATA], [GEOGR…" at bounding box center [195, 146] width 256 height 293
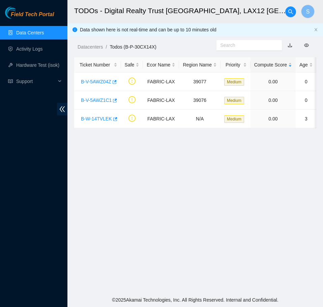
scroll to position [0, 0]
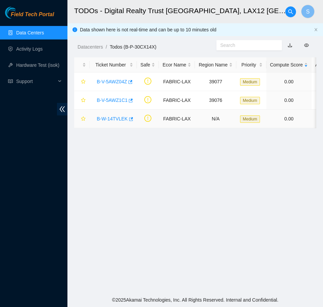
drag, startPoint x: 108, startPoint y: 118, endPoint x: 114, endPoint y: 114, distance: 7.1
click at [108, 118] on link "B-W-14TVLEK" at bounding box center [112, 118] width 31 height 5
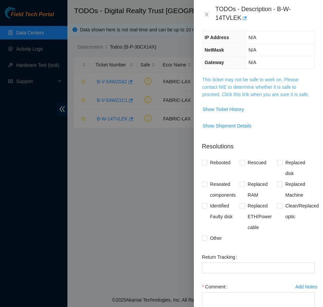
click at [273, 97] on link "This ticket may not be safe to work on. Please contact NIE to determine whether…" at bounding box center [255, 87] width 107 height 20
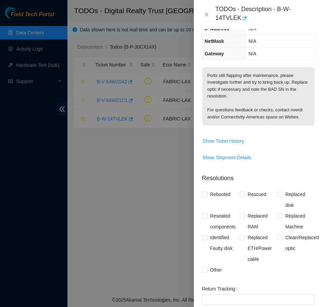
scroll to position [34, 0]
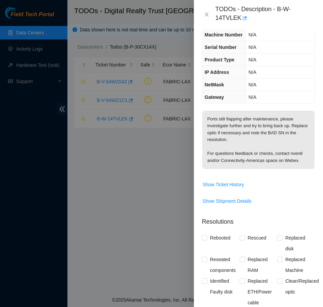
click at [206, 7] on div "TODOs - Description - B-W-14TVLEK" at bounding box center [258, 14] width 113 height 18
click at [205, 12] on icon "close" at bounding box center [206, 14] width 5 height 5
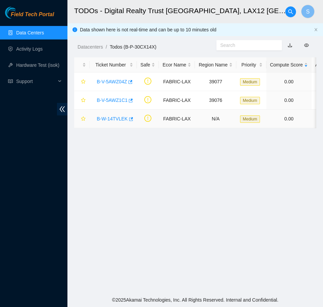
click at [111, 120] on link "B-W-14TVLEK" at bounding box center [112, 118] width 31 height 5
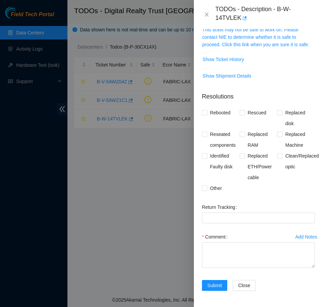
scroll to position [133, 0]
click at [235, 77] on span "Show Shipment Details" at bounding box center [227, 75] width 49 height 7
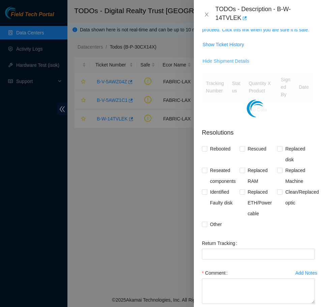
click at [249, 66] on button "Hide Shipment Details" at bounding box center [226, 61] width 48 height 11
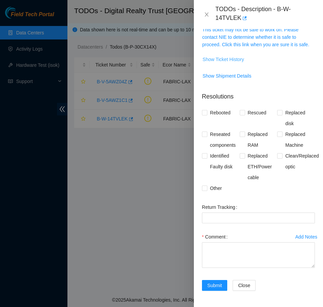
click at [237, 58] on span "Show Ticket History" at bounding box center [223, 59] width 41 height 7
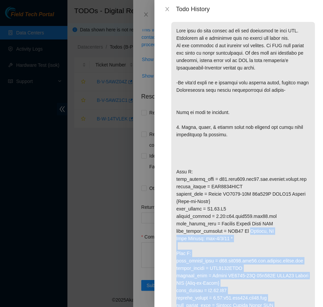
scroll to position [445, 0]
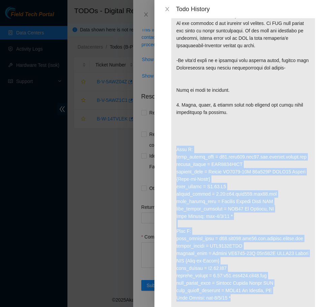
drag, startPoint x: 239, startPoint y: 192, endPoint x: 176, endPoint y: 167, distance: 67.1
click at [176, 167] on p at bounding box center [243, 235] width 144 height 470
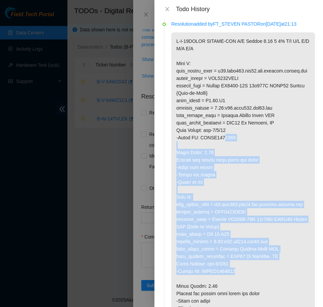
scroll to position [40, 0]
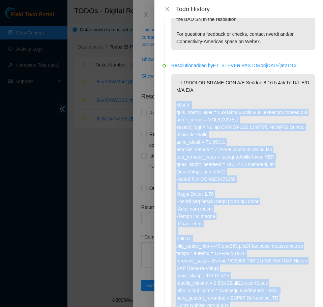
drag, startPoint x: 238, startPoint y: 225, endPoint x: 174, endPoint y: 111, distance: 130.7
click at [174, 111] on p at bounding box center [243, 227] width 144 height 307
click at [301, 160] on p at bounding box center [243, 227] width 144 height 307
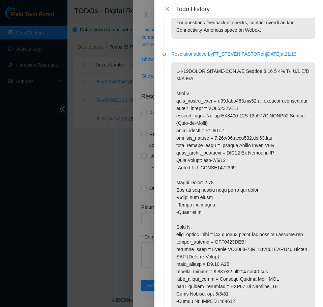
scroll to position [0, 0]
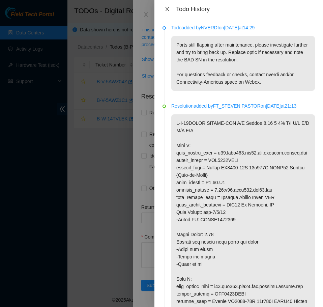
click at [170, 9] on button "Close" at bounding box center [167, 9] width 9 height 6
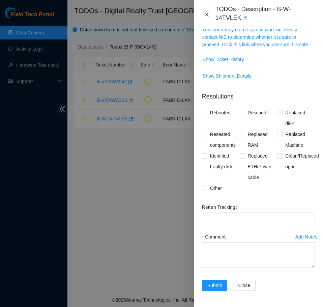
click at [208, 16] on icon "close" at bounding box center [206, 14] width 5 height 5
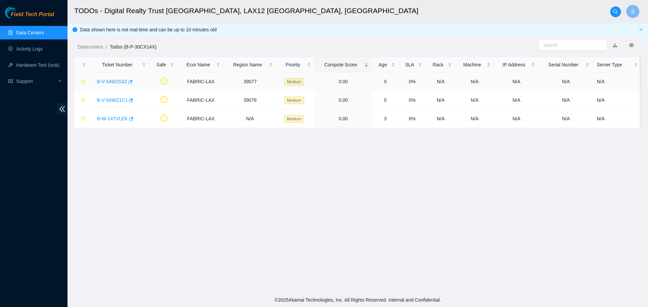
click at [118, 84] on link "B-V-5AWZ04Z" at bounding box center [112, 81] width 30 height 5
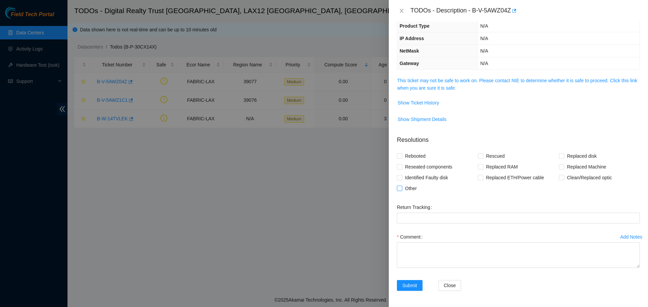
click at [399, 188] on input "Other" at bounding box center [399, 188] width 5 height 5
checkbox input "true"
click at [431, 234] on textarea "Comment" at bounding box center [518, 256] width 243 height 26
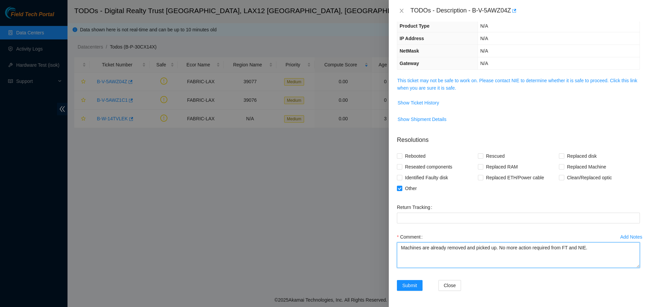
type textarea "Machines are already removed and picked up. No more action required from FT and…"
drag, startPoint x: 596, startPoint y: 250, endPoint x: 400, endPoint y: 254, distance: 196.0
click at [400, 234] on textarea "Machines are already removed and picked up. No more action required from FT and…" at bounding box center [518, 256] width 243 height 26
click at [492, 82] on link "This ticket may not be safe to work on. Please contact NIE to determine whether…" at bounding box center [517, 84] width 240 height 13
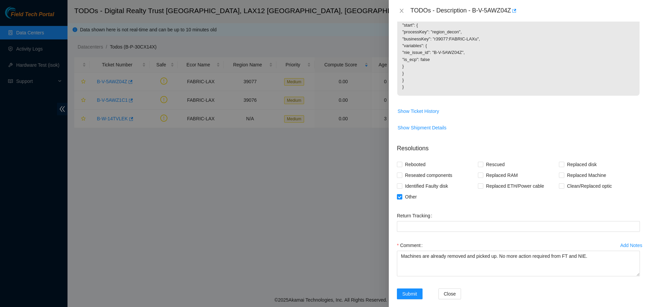
scroll to position [156, 0]
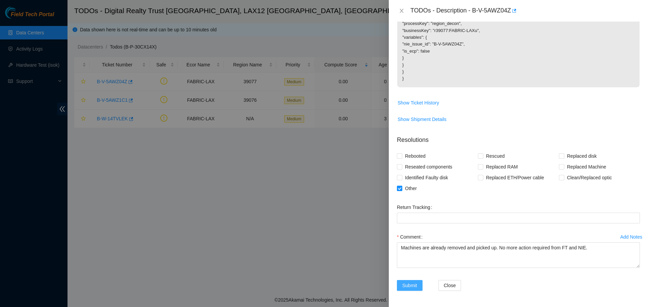
click at [413, 234] on span "Submit" at bounding box center [409, 285] width 15 height 7
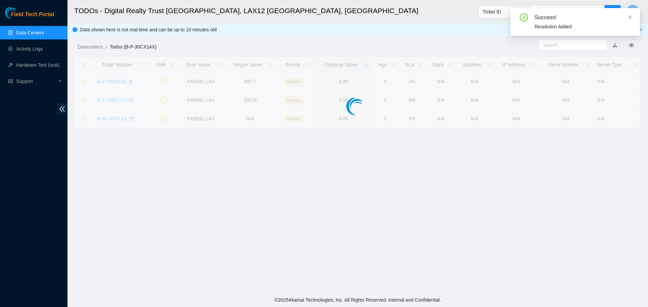
scroll to position [70, 0]
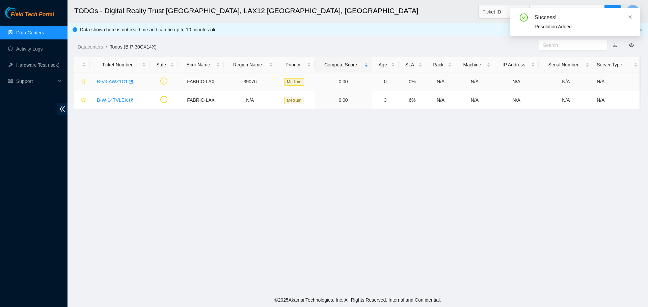
click at [110, 80] on link "B-V-5AWZ1C1" at bounding box center [112, 81] width 31 height 5
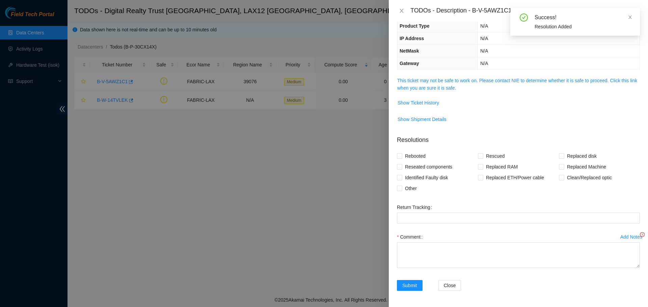
scroll to position [48, 0]
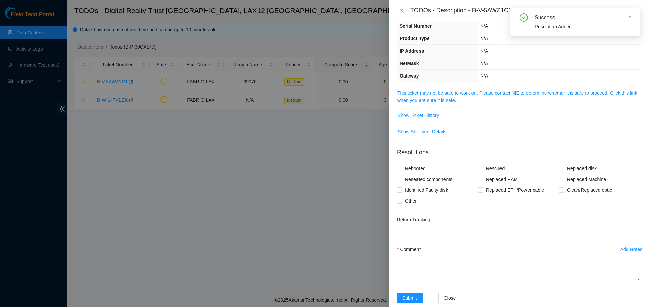
click at [426, 96] on span "This ticket may not be safe to work on. Please contact NIE to determine whether…" at bounding box center [518, 96] width 242 height 15
click at [443, 101] on link "This ticket may not be safe to work on. Please contact NIE to determine whether…" at bounding box center [517, 96] width 240 height 13
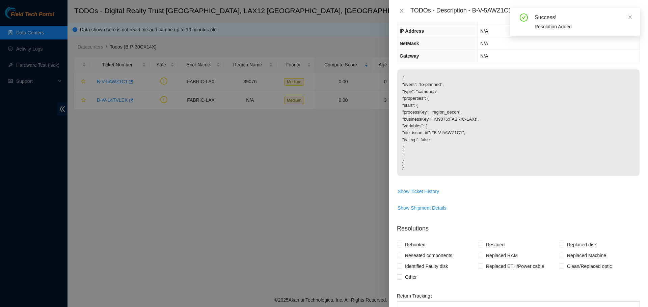
scroll to position [156, 0]
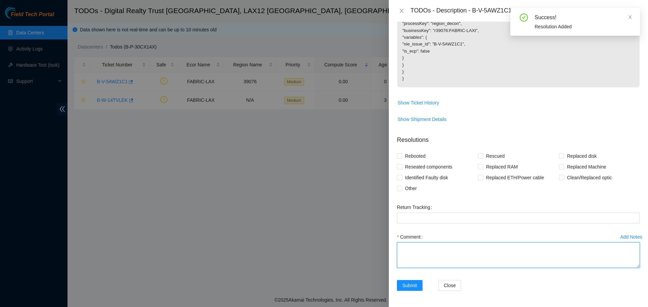
click at [465, 234] on textarea "Comment" at bounding box center [518, 256] width 243 height 26
paste textarea "Machines are already removed and picked up. No more action required from FT and…"
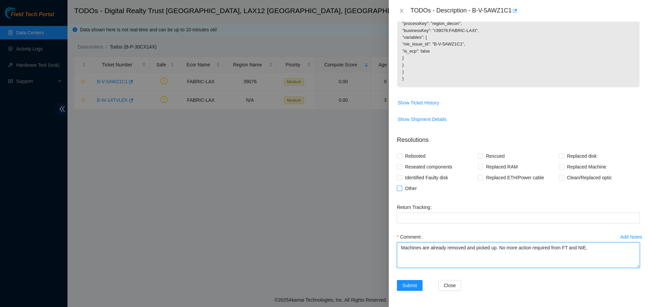
type textarea "Machines are already removed and picked up. No more action required from FT and…"
click at [401, 188] on span at bounding box center [399, 188] width 5 height 5
click at [401, 188] on input "Other" at bounding box center [399, 188] width 5 height 5
checkbox input "true"
click at [408, 234] on span "Submit" at bounding box center [409, 285] width 15 height 7
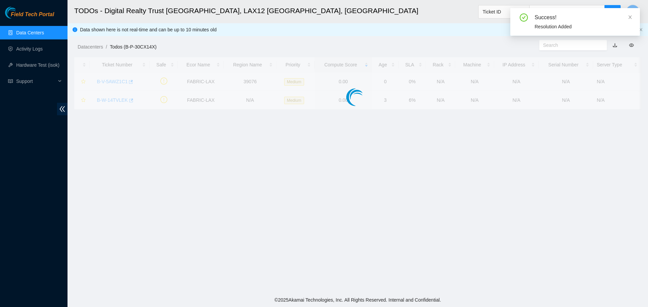
scroll to position [70, 0]
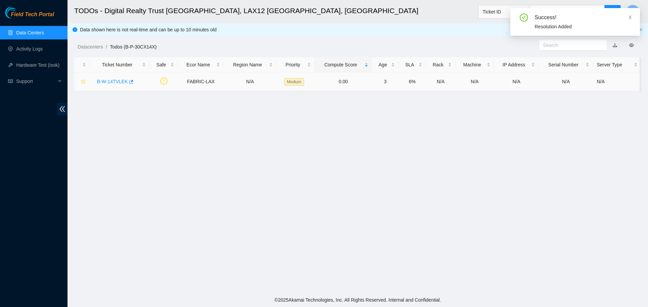
click at [107, 82] on link "B-W-14TVLEK" at bounding box center [112, 81] width 31 height 5
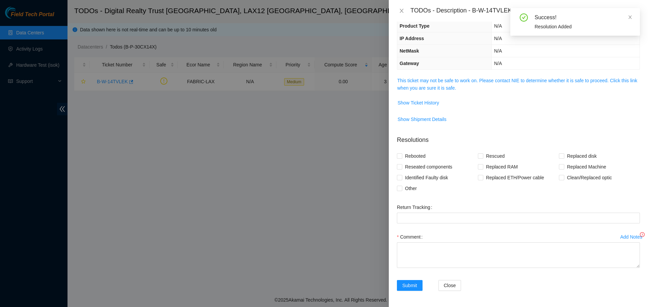
scroll to position [48, 0]
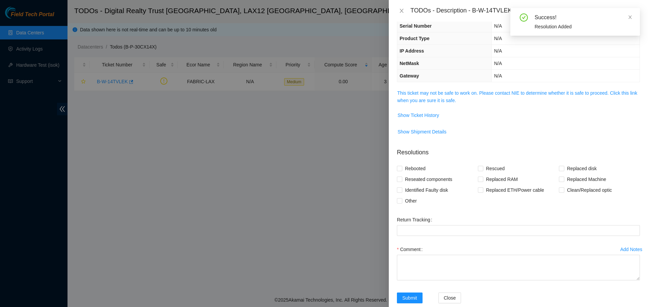
click at [478, 86] on div "Problem Type Network Sub Type Router Rack Number N/A Machine Number N/A Serial …" at bounding box center [518, 165] width 259 height 286
click at [479, 93] on link "This ticket may not be safe to work on. Please contact NIE to determine whether…" at bounding box center [517, 96] width 240 height 13
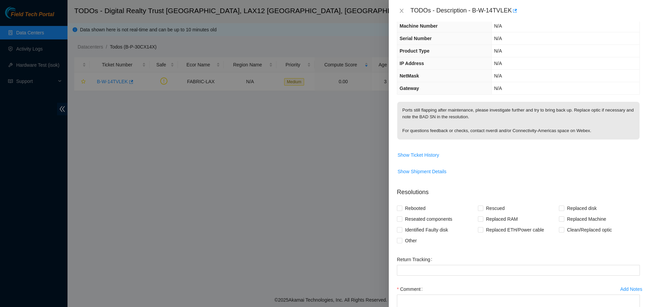
scroll to position [0, 0]
